Goal: Find specific page/section: Find specific page/section

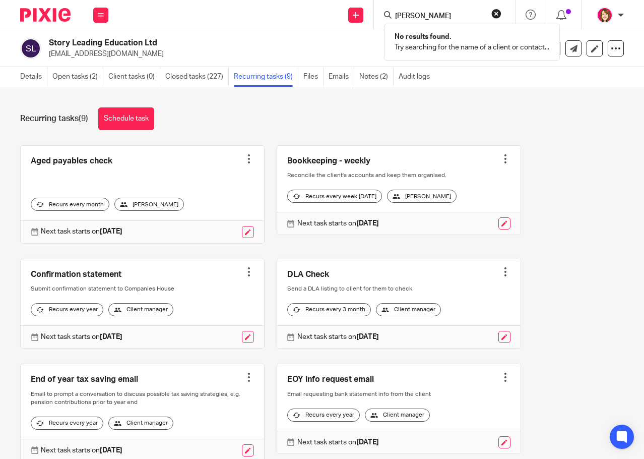
drag, startPoint x: 438, startPoint y: 12, endPoint x: 390, endPoint y: 16, distance: 47.6
click at [390, 17] on div "[PERSON_NAME]" at bounding box center [442, 15] width 117 height 13
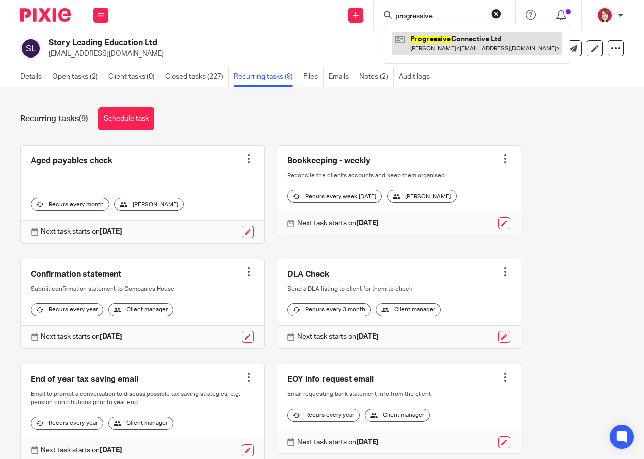
type input "progressive"
drag, startPoint x: 434, startPoint y: 40, endPoint x: 431, endPoint y: 34, distance: 6.6
click at [434, 40] on link at bounding box center [477, 43] width 170 height 23
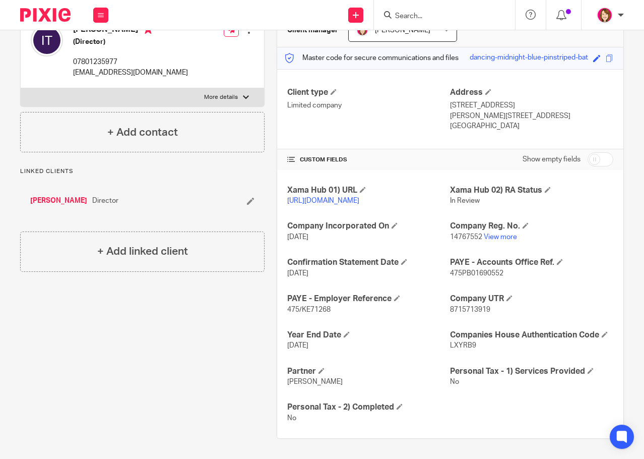
scroll to position [133, 0]
drag, startPoint x: 445, startPoint y: 343, endPoint x: 469, endPoint y: 345, distance: 24.8
click at [469, 345] on span "LXYRB9" at bounding box center [463, 345] width 26 height 7
copy span "LXYRB9"
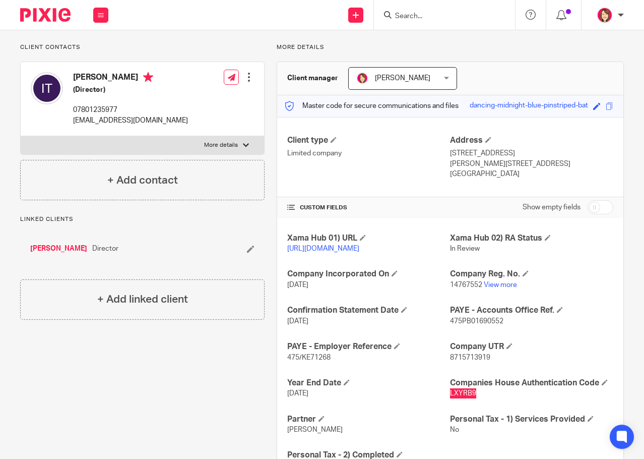
scroll to position [0, 0]
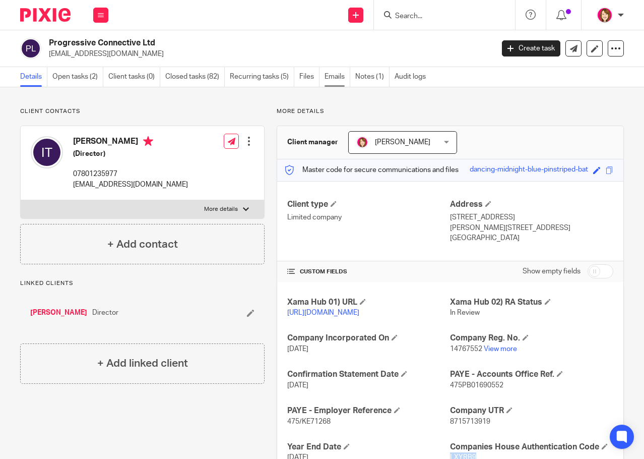
click at [337, 80] on link "Emails" at bounding box center [338, 77] width 26 height 20
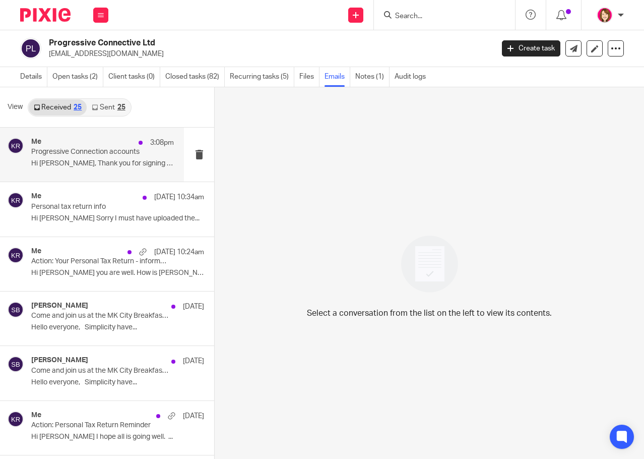
click at [66, 158] on div "Me 3:08pm Progressive Connection accounts Hi Issy, Thank you for signing your..." at bounding box center [102, 155] width 143 height 34
